Goal: Information Seeking & Learning: Learn about a topic

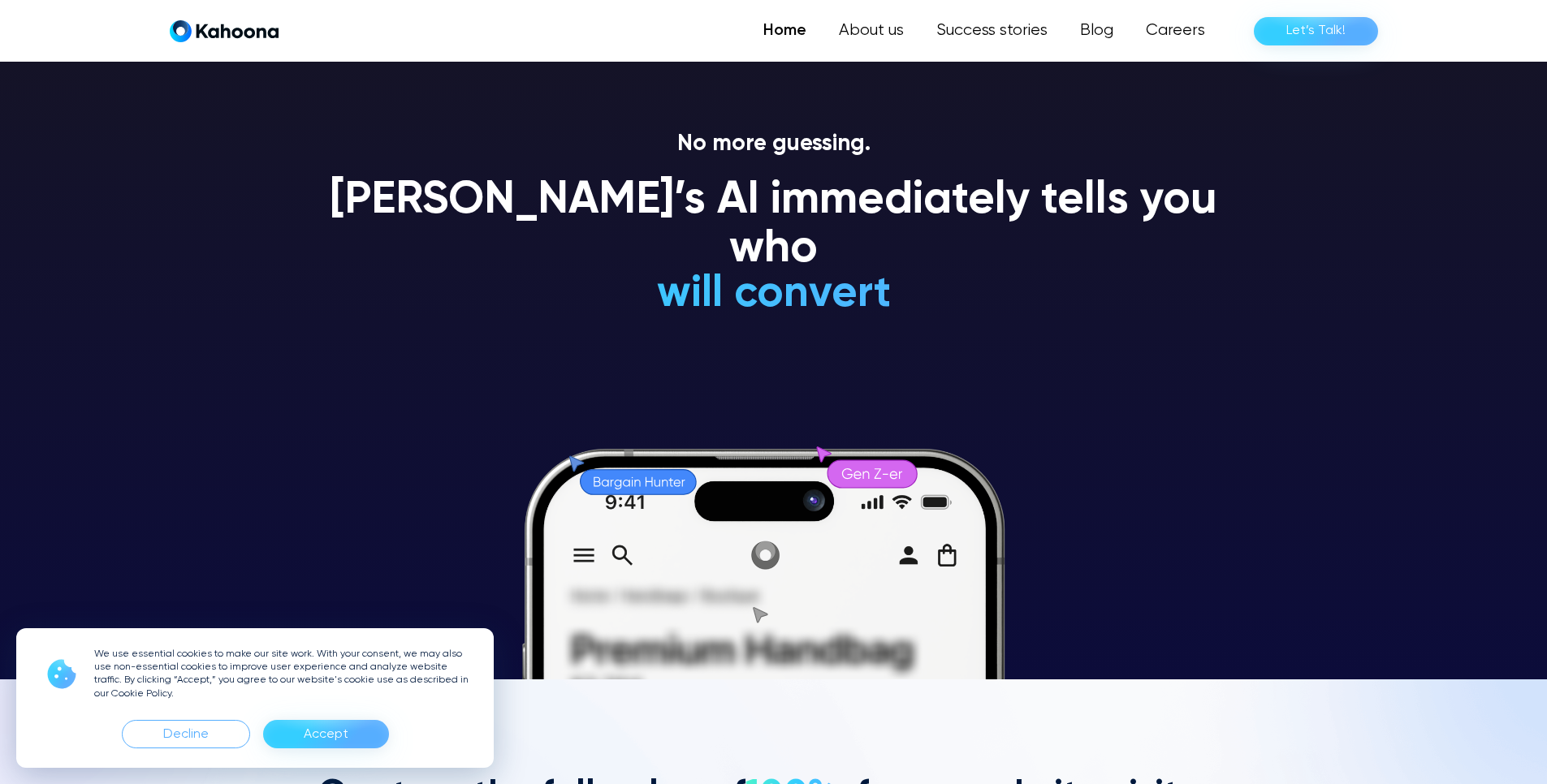
scroll to position [105, 0]
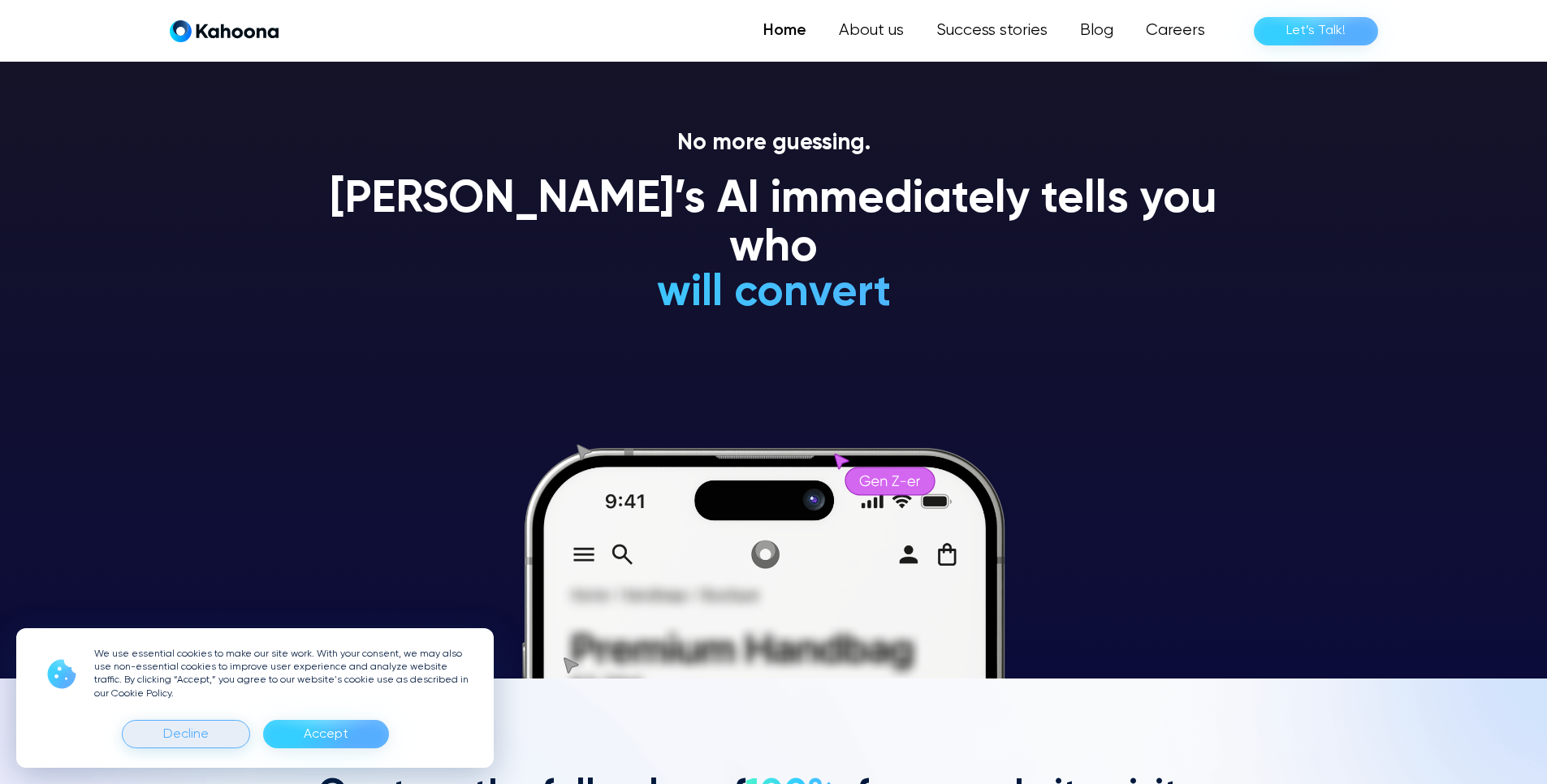
click at [215, 723] on div "Decline" at bounding box center [186, 734] width 129 height 28
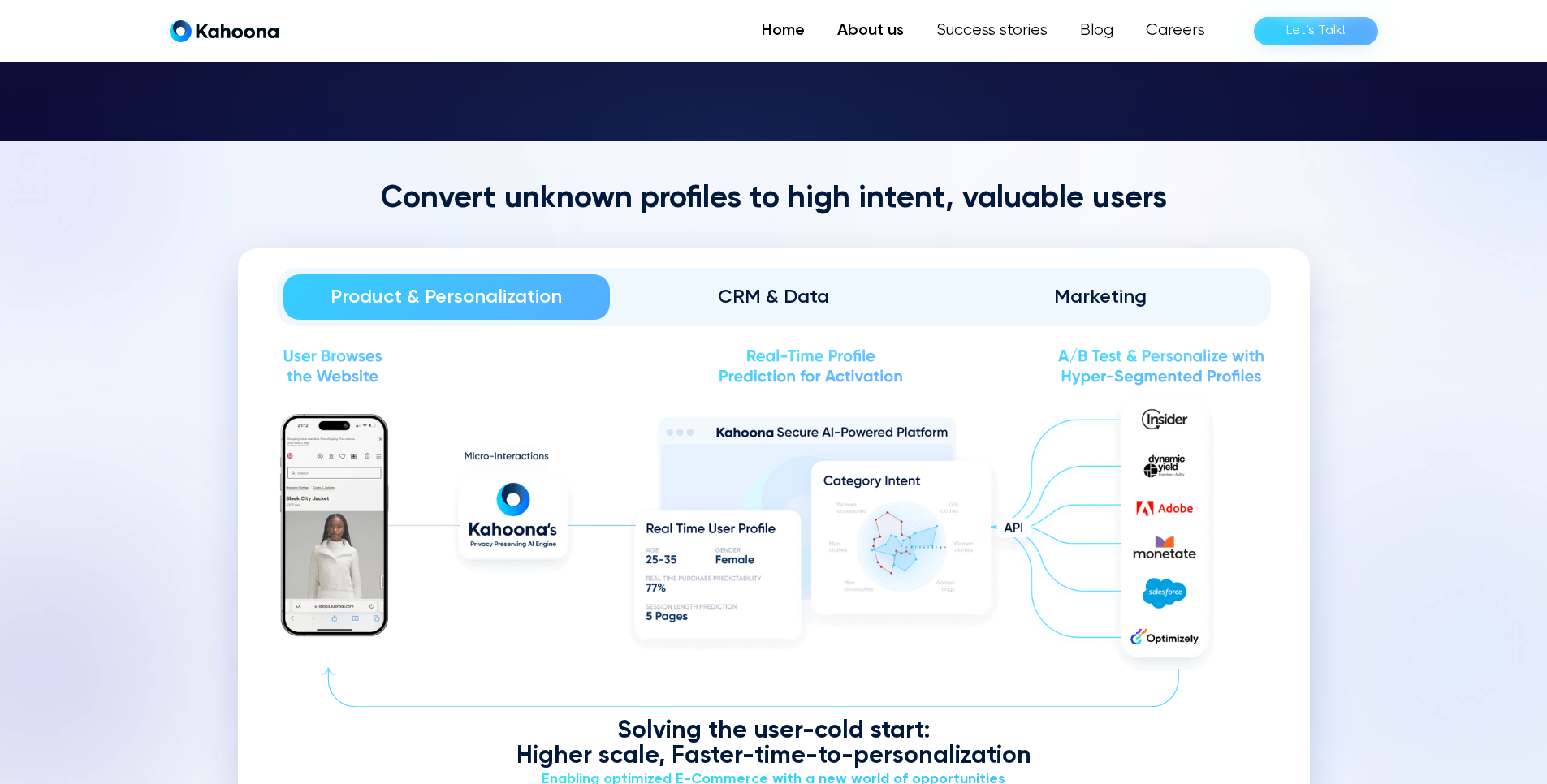
scroll to position [1865, 0]
click at [891, 20] on link "About us" at bounding box center [870, 31] width 99 height 32
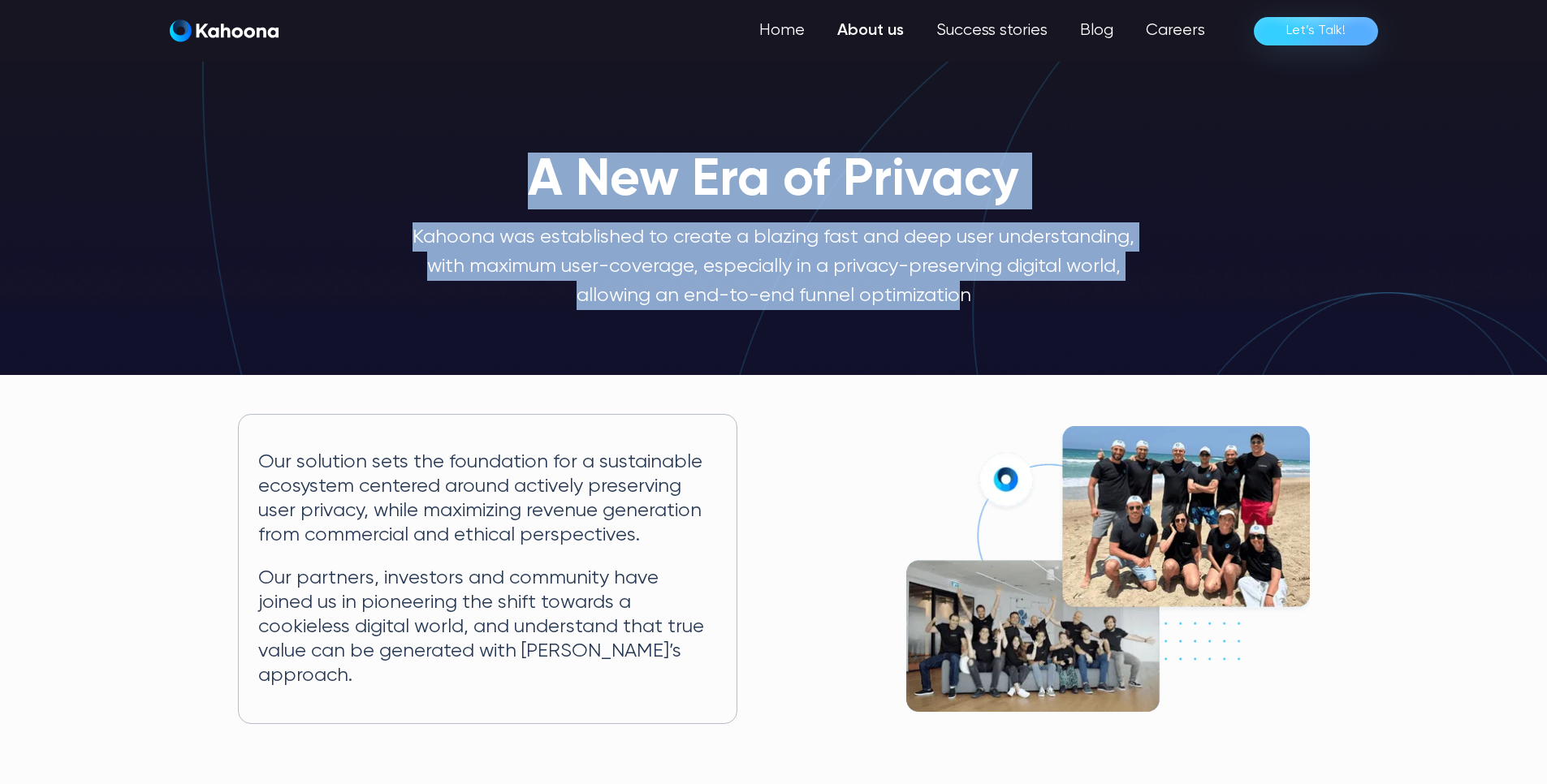
drag, startPoint x: 535, startPoint y: 171, endPoint x: 960, endPoint y: 292, distance: 441.9
click at [960, 292] on div "A New Era of Privacy Kahoona was established to create a blazing fast and deep …" at bounding box center [774, 215] width 728 height 190
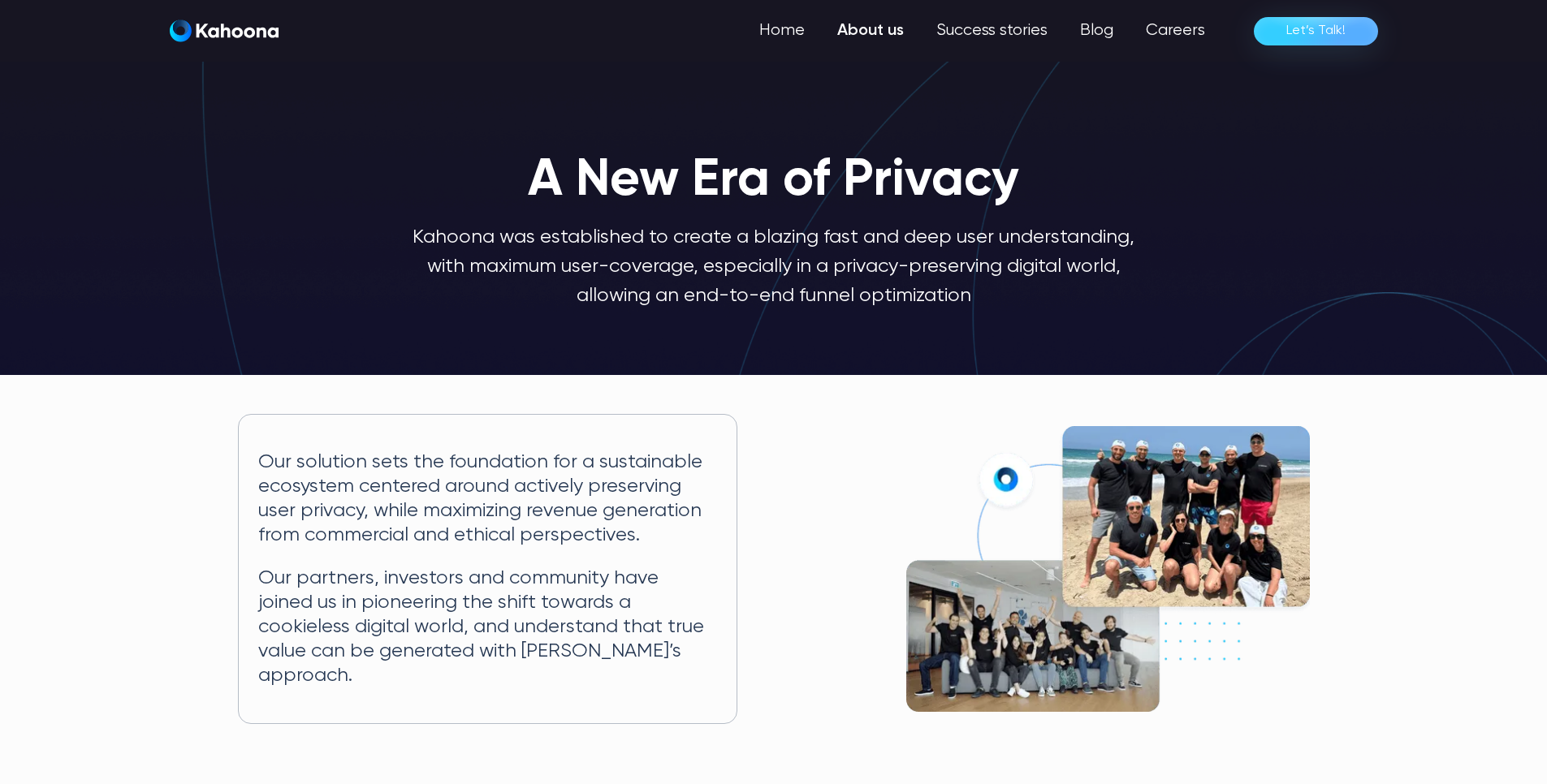
click at [996, 301] on p "Kahoona was established to create a blazing fast and deep user understanding, w…" at bounding box center [774, 266] width 728 height 88
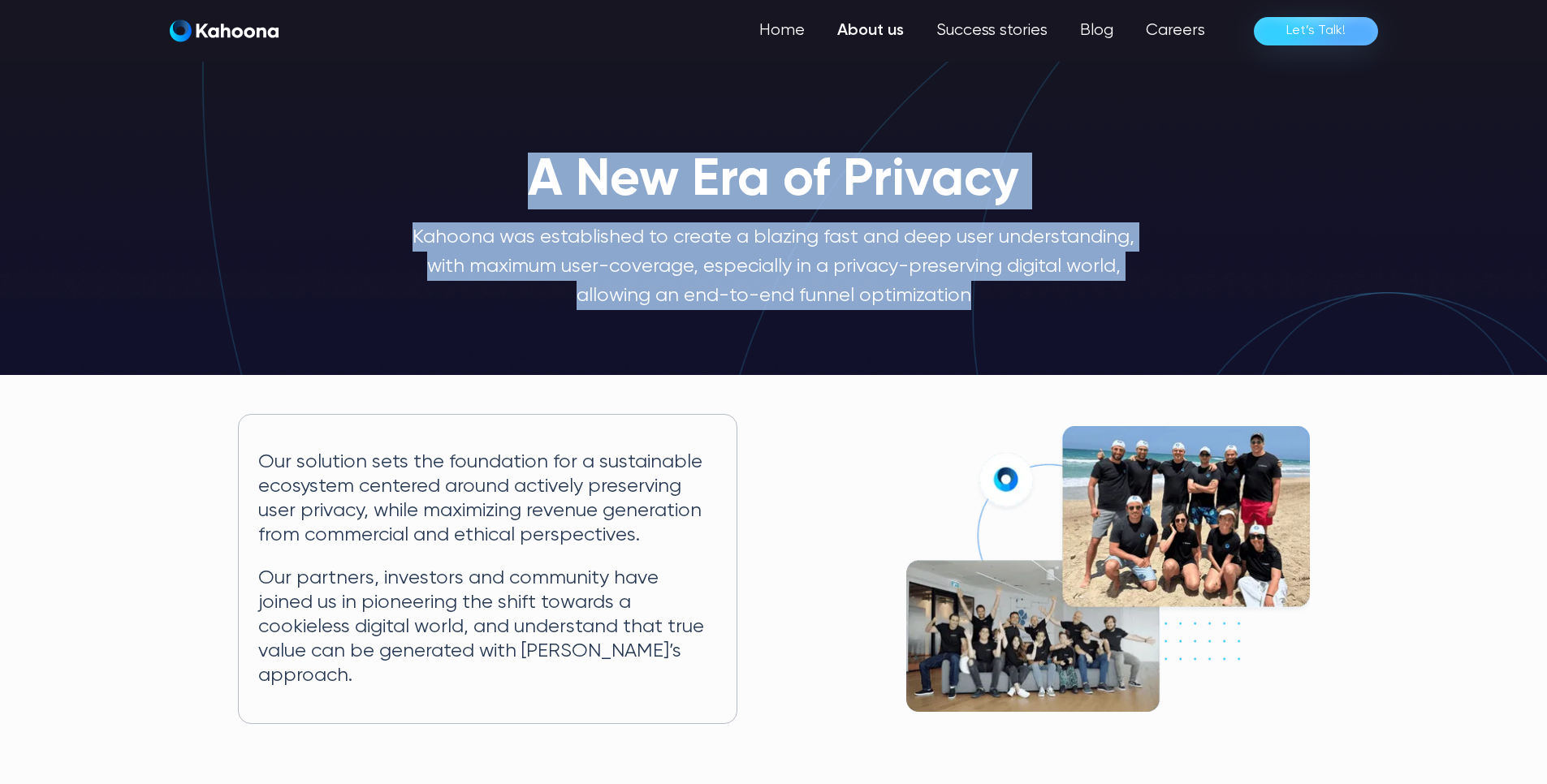
drag, startPoint x: 996, startPoint y: 301, endPoint x: 530, endPoint y: 187, distance: 479.7
click at [530, 187] on div "A New Era of Privacy Kahoona was established to create a blazing fast and deep …" at bounding box center [774, 215] width 728 height 190
click at [535, 173] on h1 "A New Era of Privacy" at bounding box center [774, 181] width 491 height 56
drag, startPoint x: 535, startPoint y: 173, endPoint x: 991, endPoint y: 296, distance: 472.3
click at [991, 296] on div "A New Era of Privacy Kahoona was established to create a blazing fast and deep …" at bounding box center [774, 215] width 728 height 190
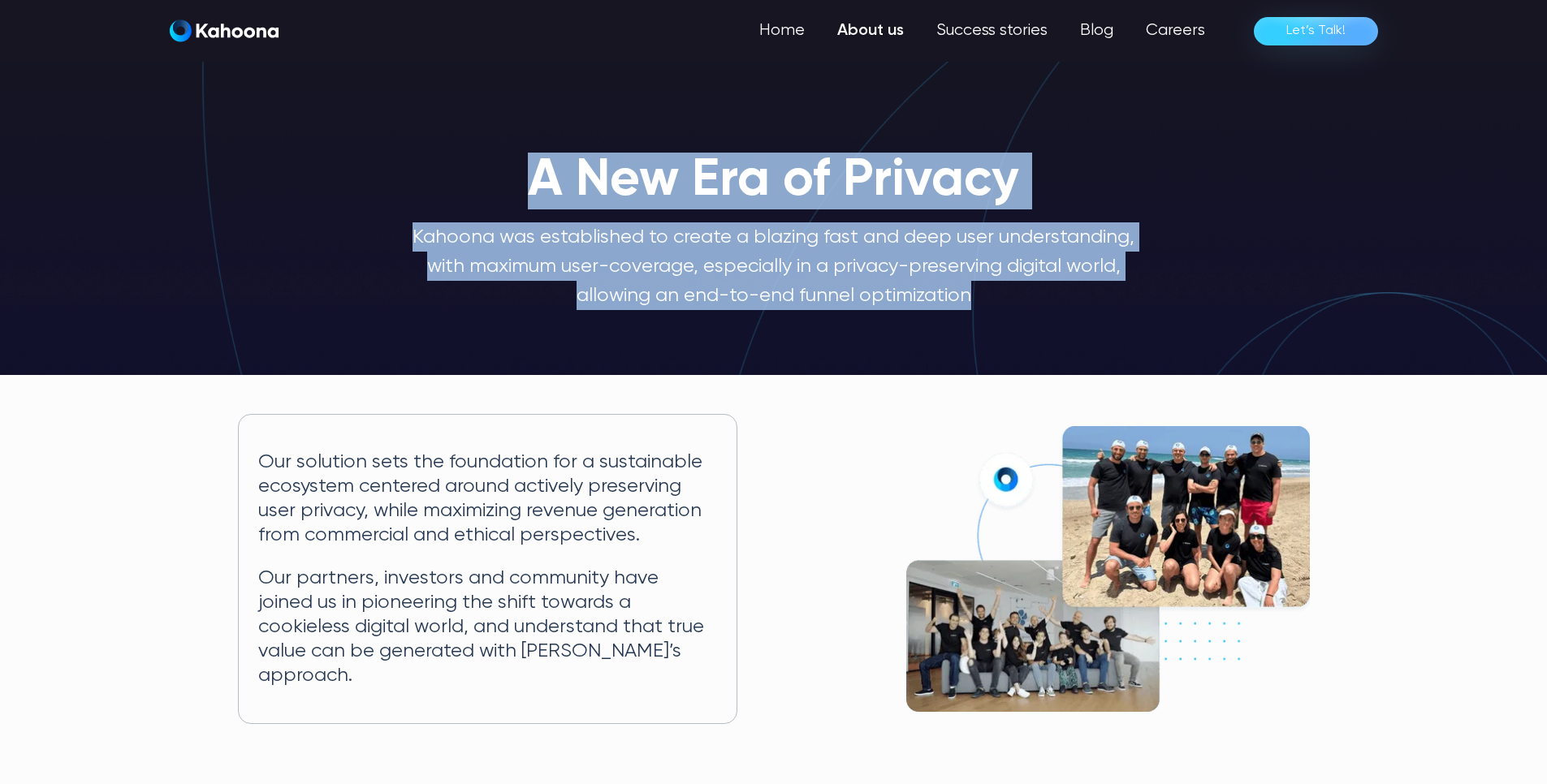
click at [872, 286] on p "Kahoona was established to create a blazing fast and deep user understanding, w…" at bounding box center [774, 266] width 728 height 88
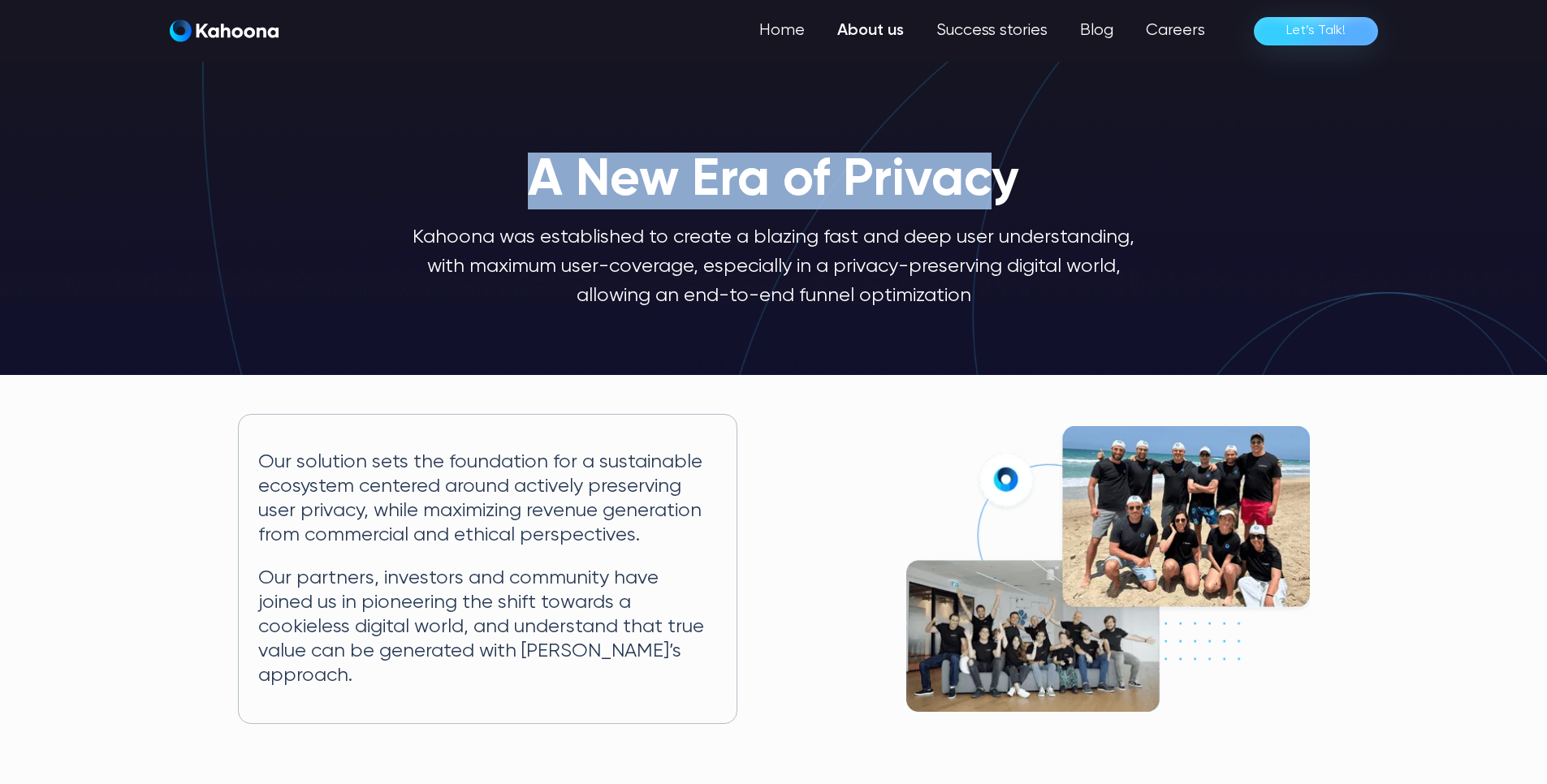
drag, startPoint x: 516, startPoint y: 175, endPoint x: 998, endPoint y: 170, distance: 482.0
click at [998, 170] on div "A New Era of Privacy" at bounding box center [774, 165] width 728 height 90
